Goal: Information Seeking & Learning: Learn about a topic

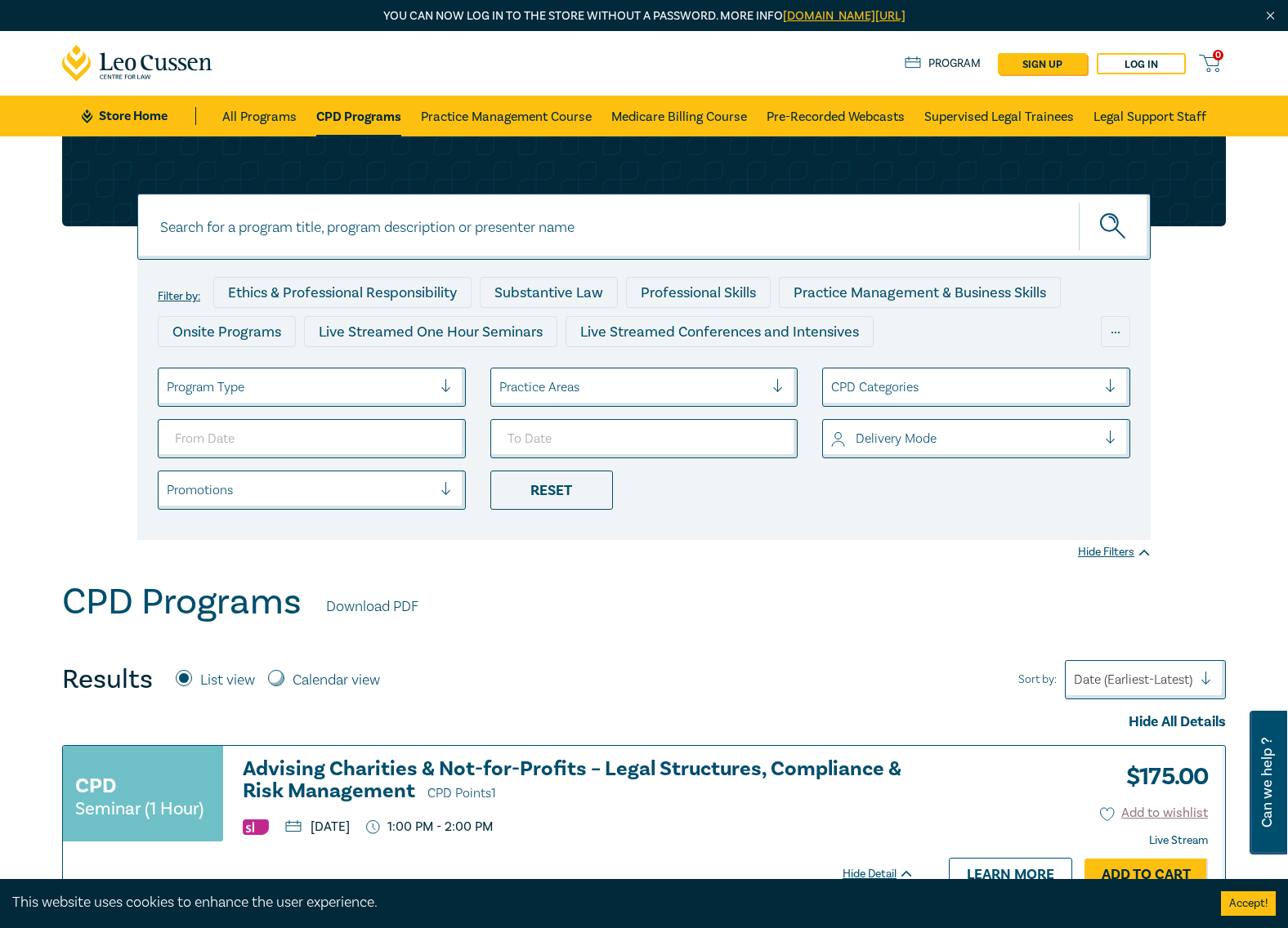
click at [352, 221] on input at bounding box center [644, 227] width 1013 height 66
type input "ndis"
click at [1078, 202] on button "submit" at bounding box center [1114, 226] width 72 height 50
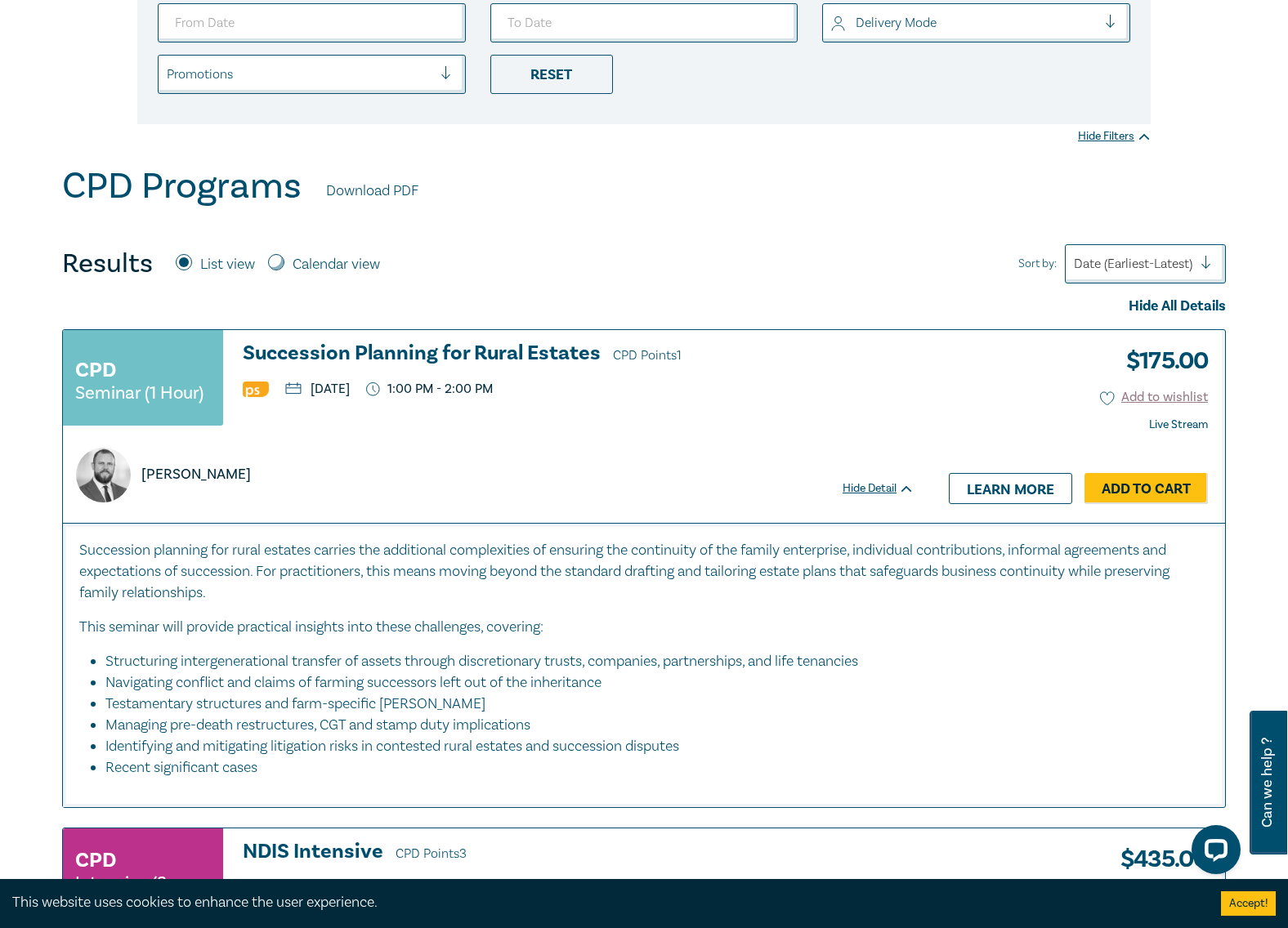
scroll to position [736, 0]
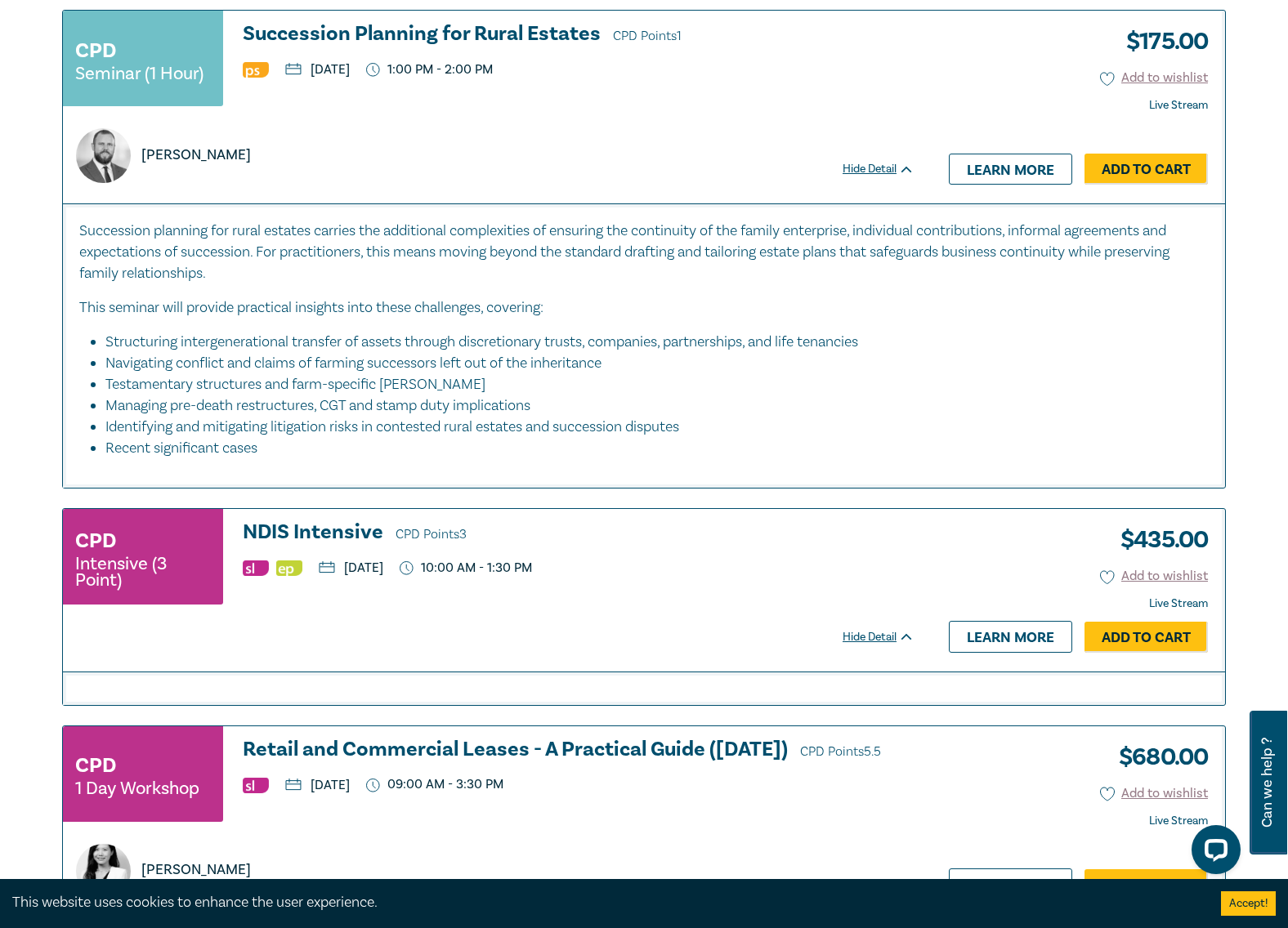
click at [356, 531] on h3 "NDIS Intensive CPD Points 3" at bounding box center [578, 533] width 672 height 24
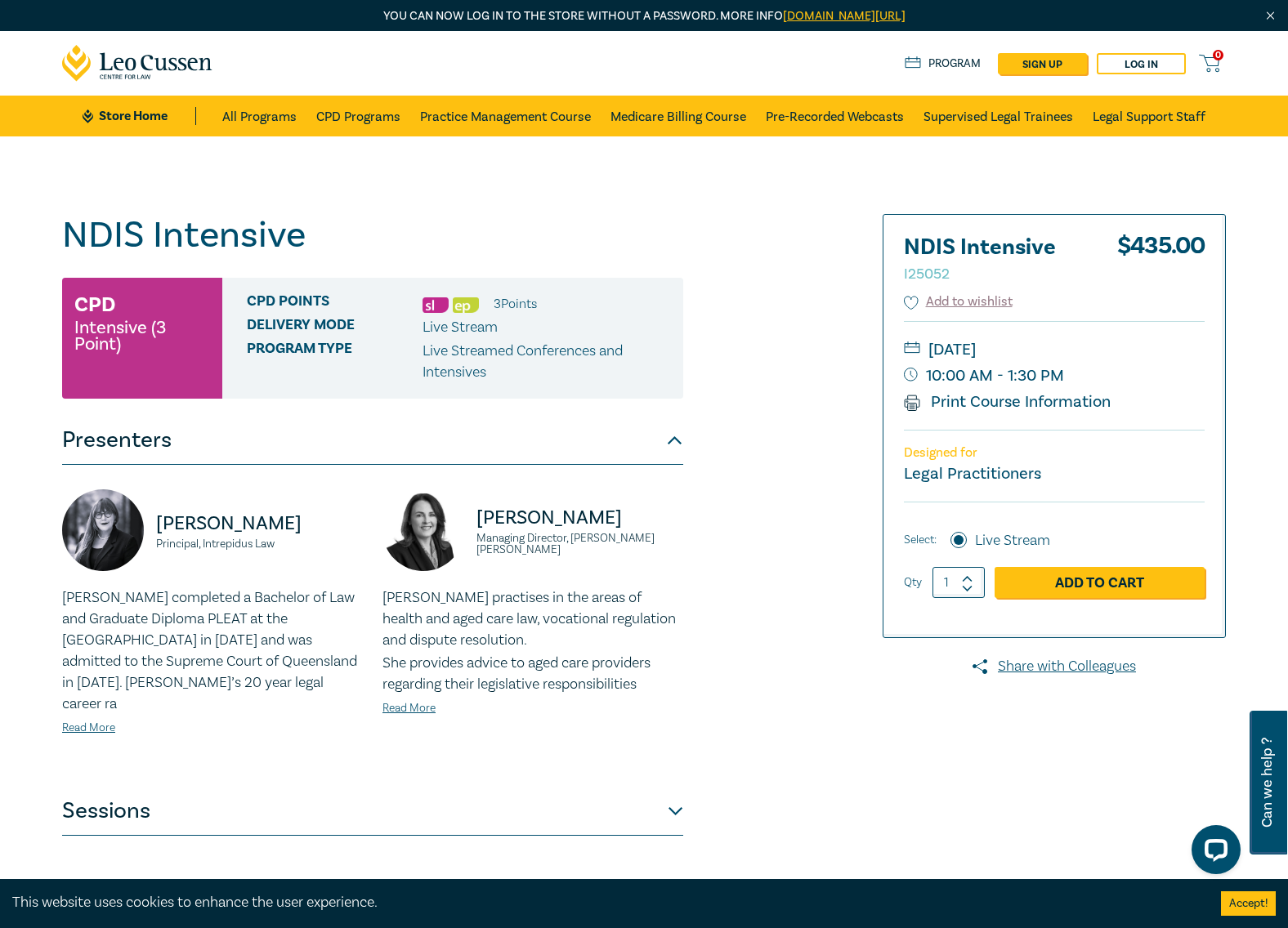
scroll to position [327, 0]
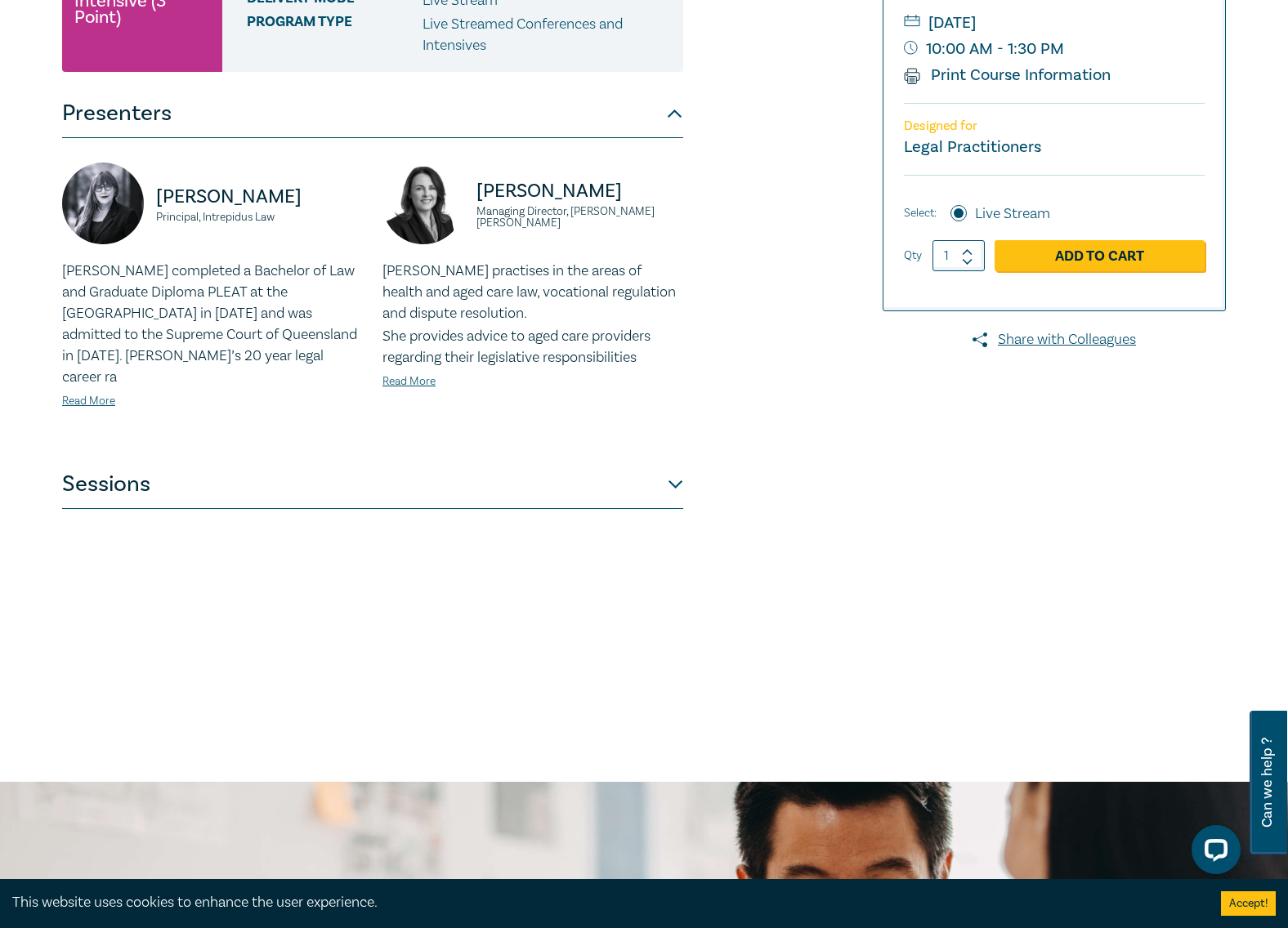
click at [332, 470] on button "Sessions" at bounding box center [373, 484] width 621 height 50
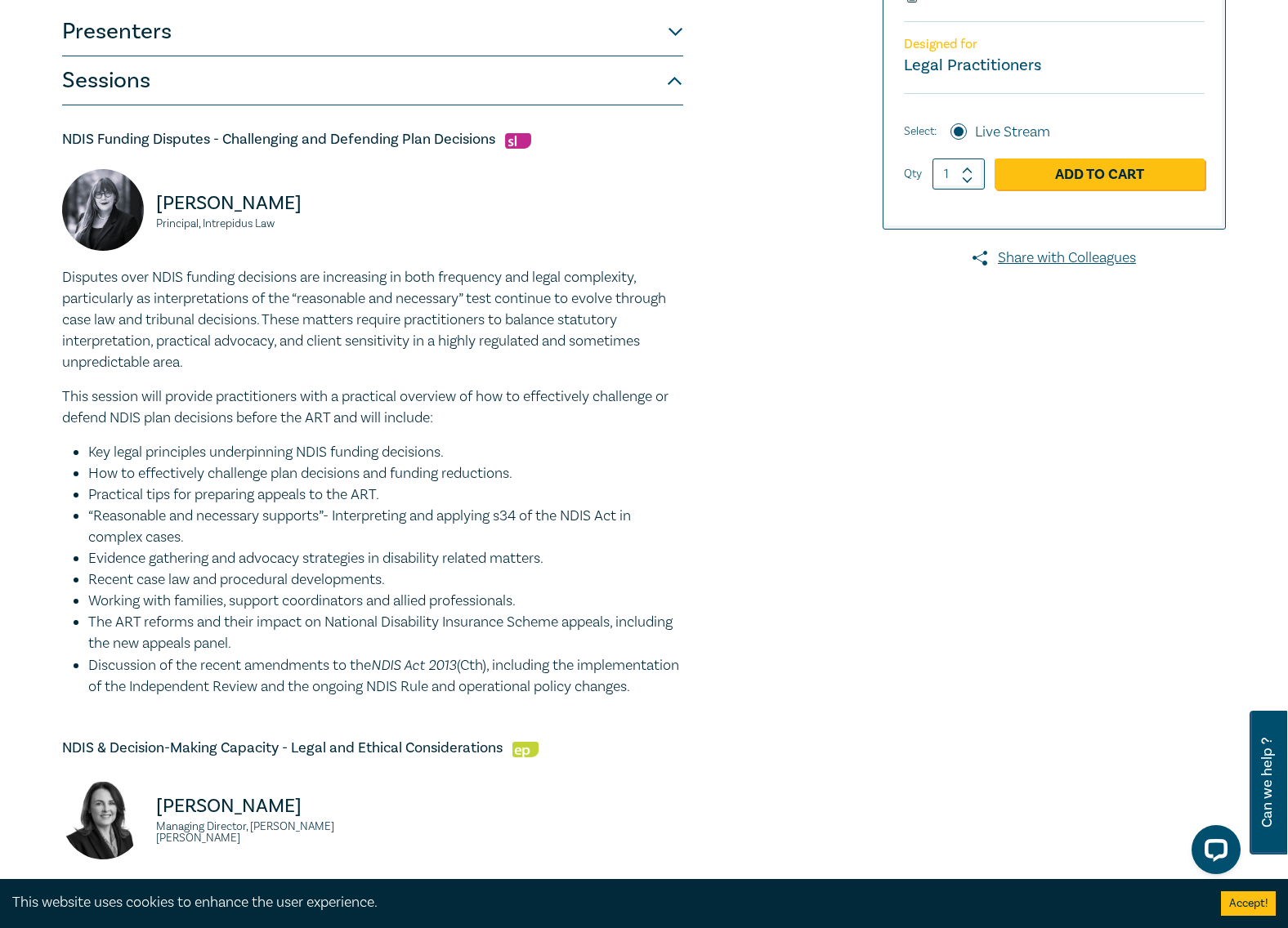
scroll to position [817, 0]
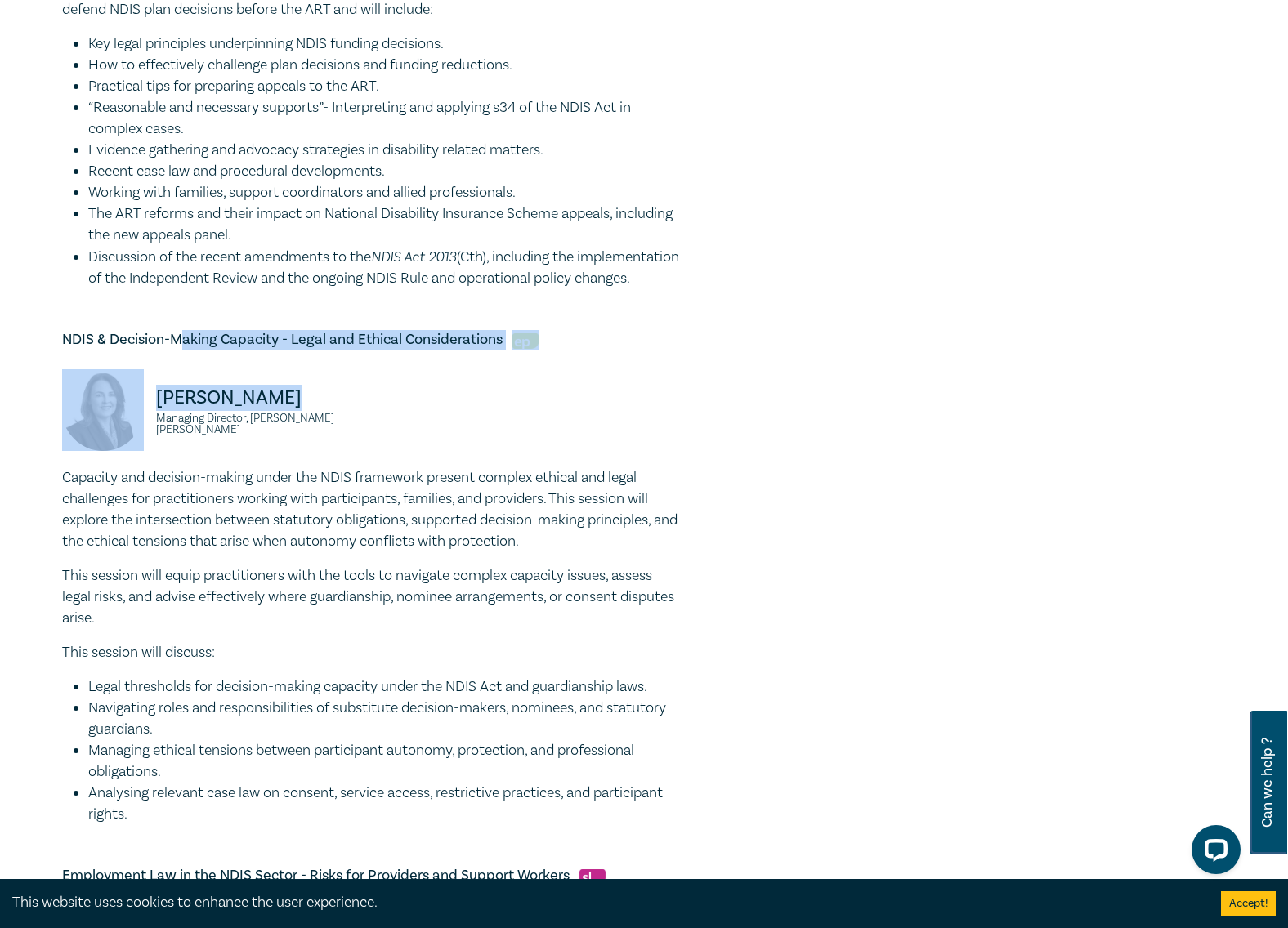
drag, startPoint x: 179, startPoint y: 364, endPoint x: 468, endPoint y: 378, distance: 289.3
click at [465, 373] on div "NDIS & Decision-Making Capacity - Legal and Ethical Considerations [PERSON_NAME…" at bounding box center [373, 578] width 621 height 495
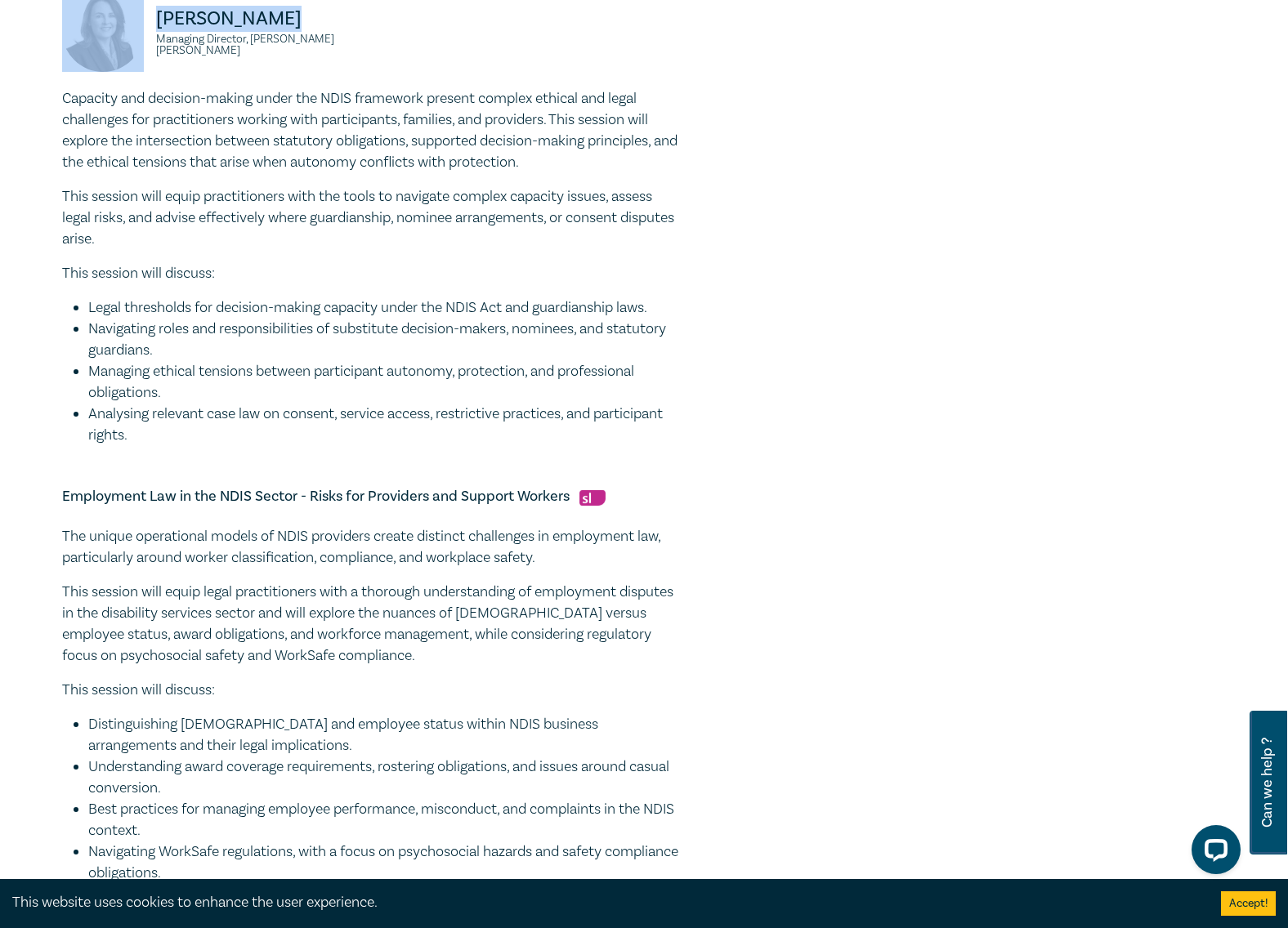
scroll to position [1389, 0]
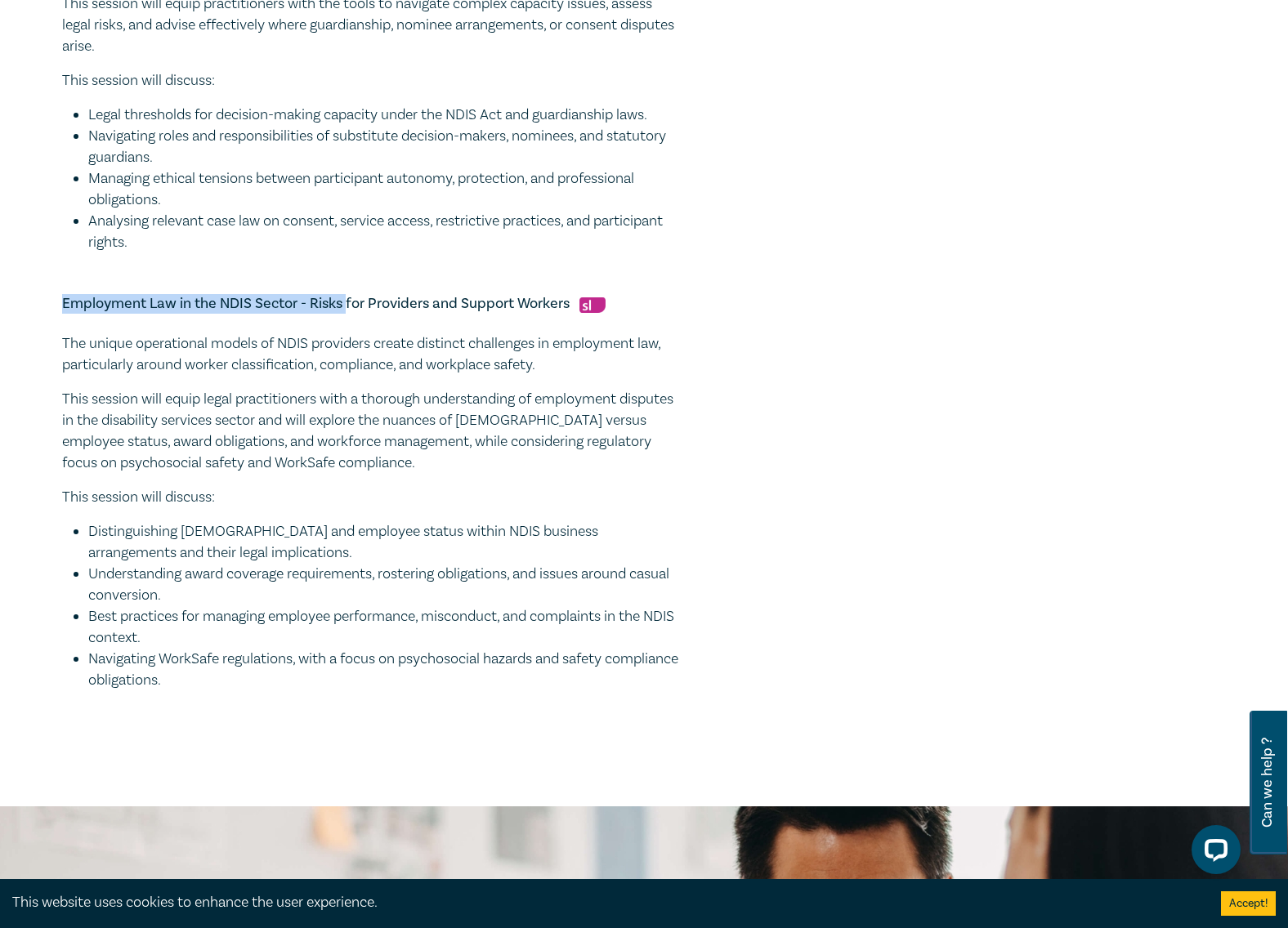
drag, startPoint x: 64, startPoint y: 329, endPoint x: 412, endPoint y: 348, distance: 348.5
click at [410, 346] on div "Employment Law in the NDIS Sector - Risks for Providers and Support Workers The…" at bounding box center [373, 492] width 621 height 397
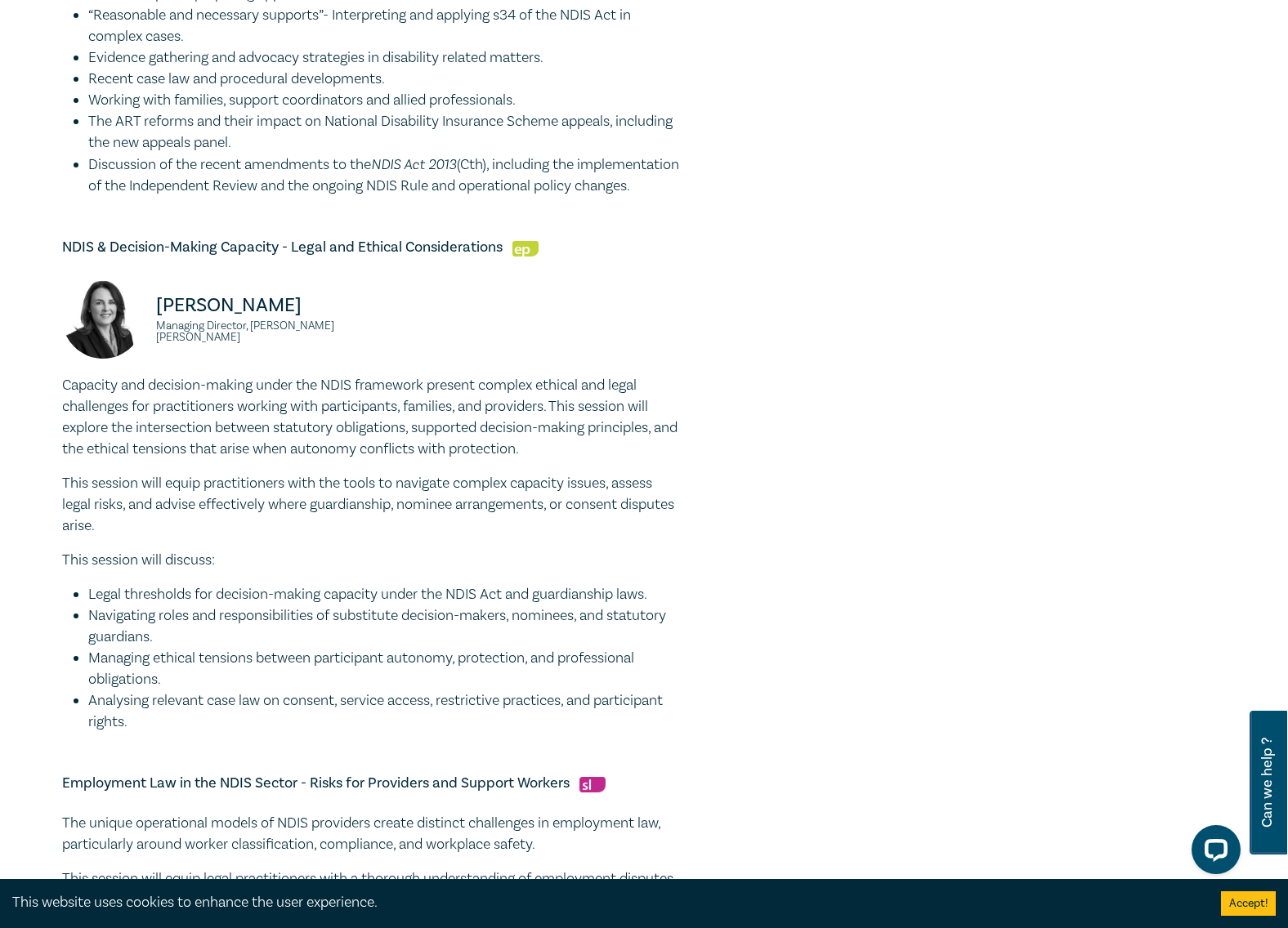
scroll to position [980, 0]
